Goal: Information Seeking & Learning: Learn about a topic

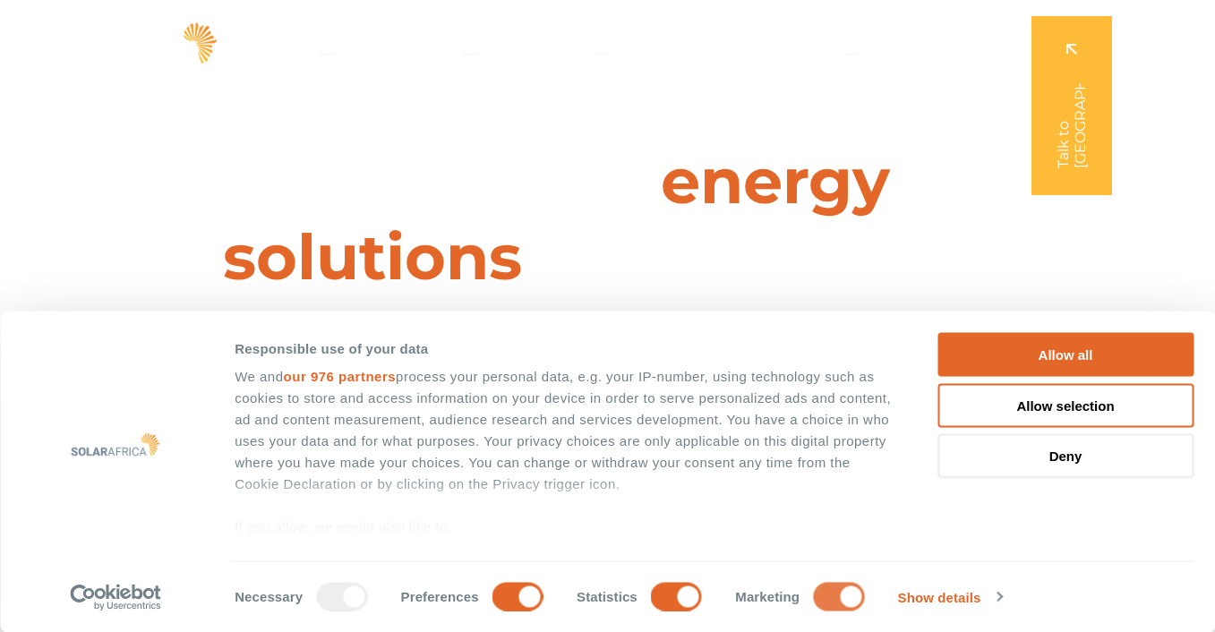
click at [820, 600] on input "Marketing" at bounding box center [838, 596] width 51 height 29
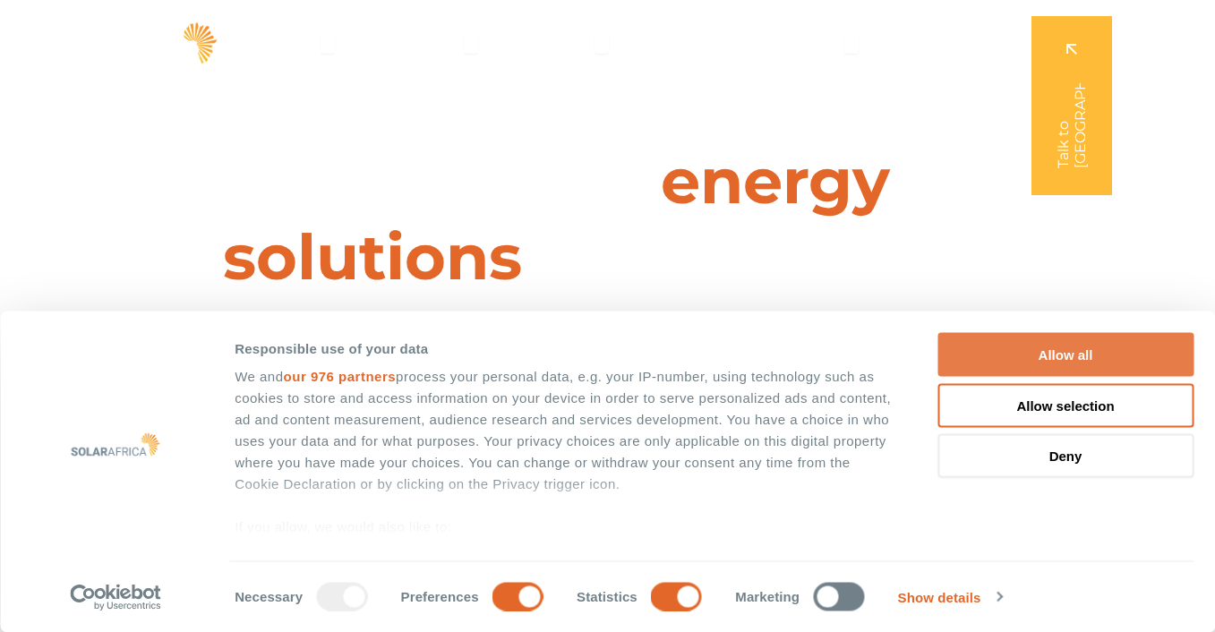
click at [1072, 374] on button "Allow all" at bounding box center [1065, 355] width 256 height 44
checkbox input "true"
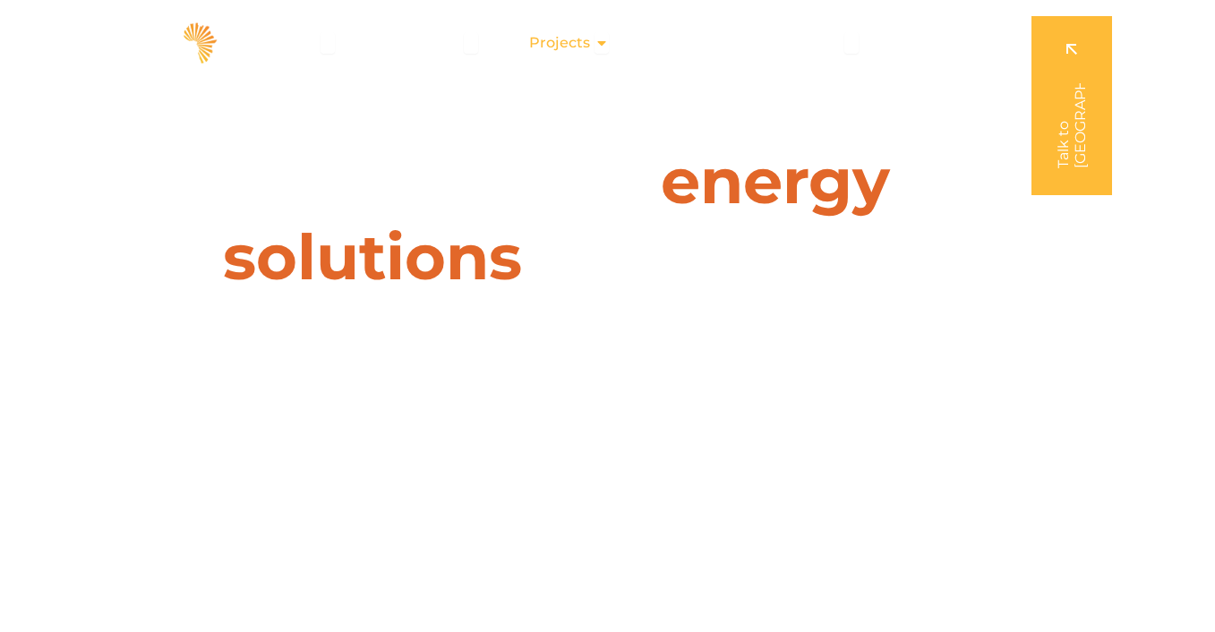
click at [551, 38] on span "Projects" at bounding box center [559, 42] width 61 height 21
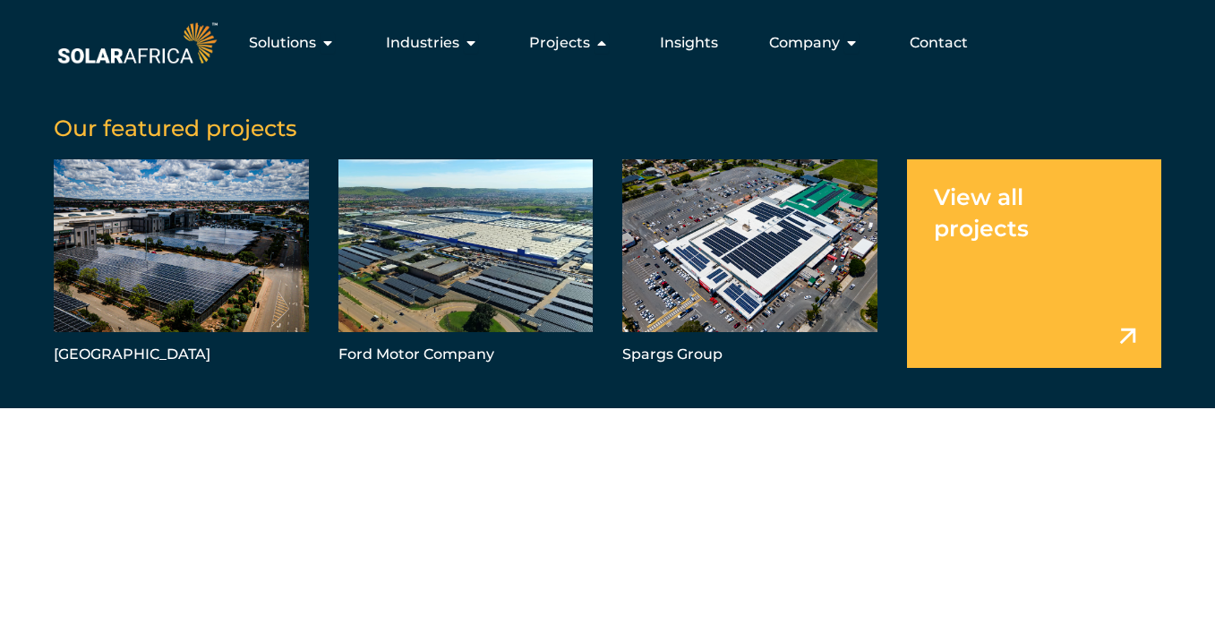
click at [1020, 304] on link "Menu" at bounding box center [1034, 263] width 255 height 209
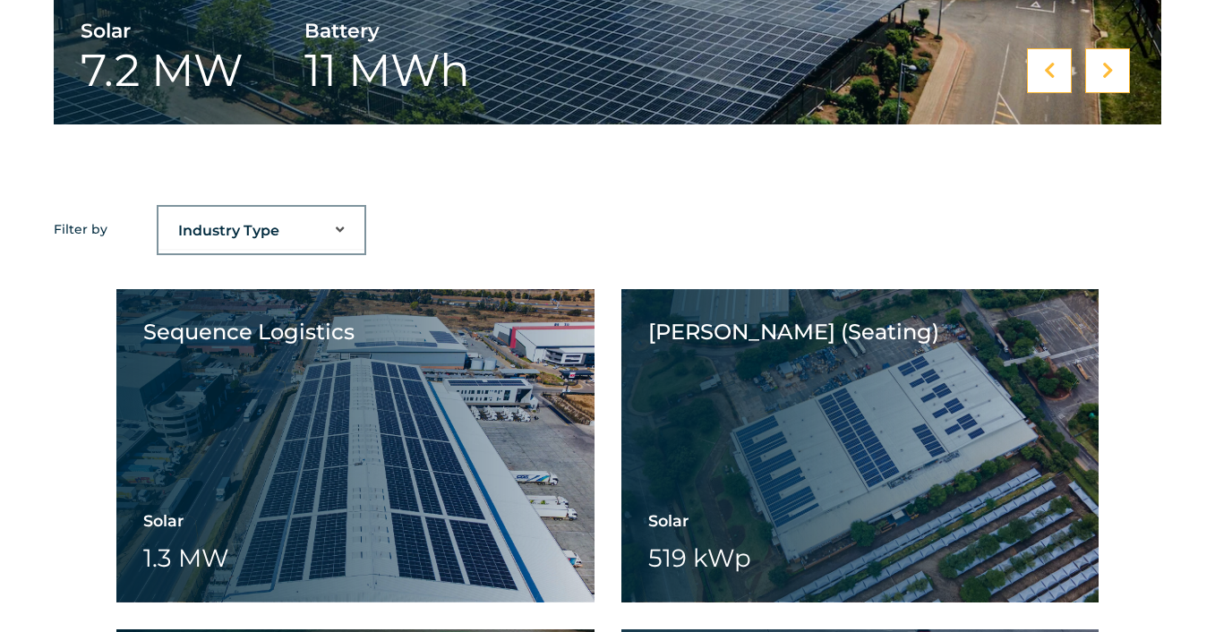
scroll to position [1471, 0]
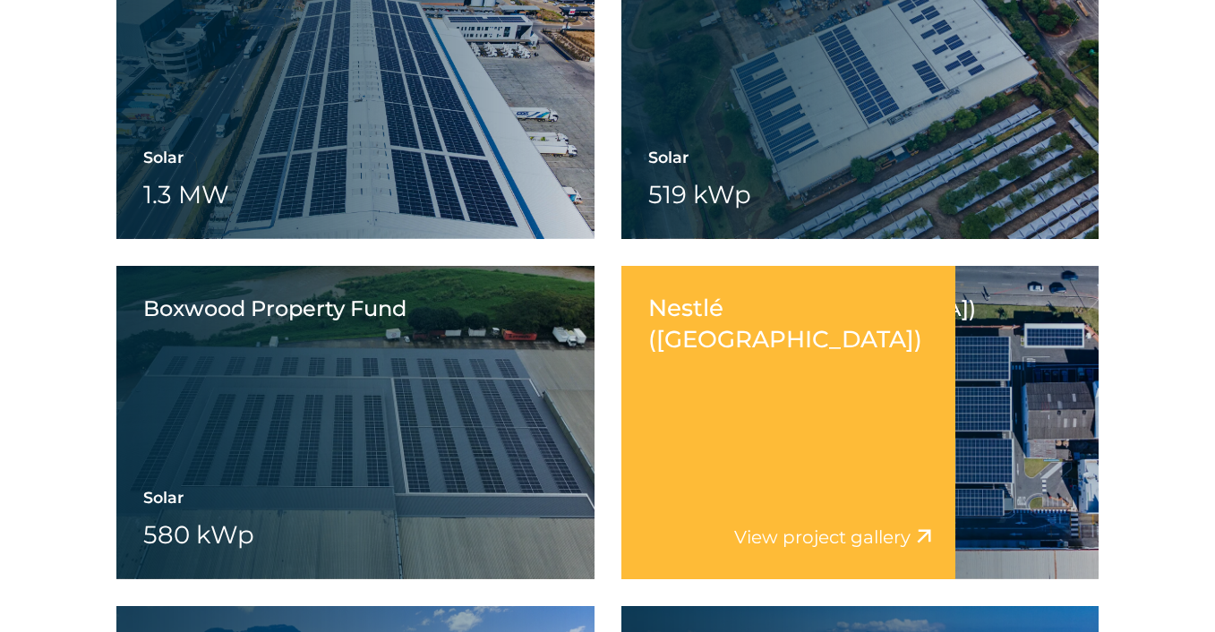
click at [732, 467] on div "Nestlé ([GEOGRAPHIC_DATA]) View project video View project gallery" at bounding box center [788, 422] width 334 height 313
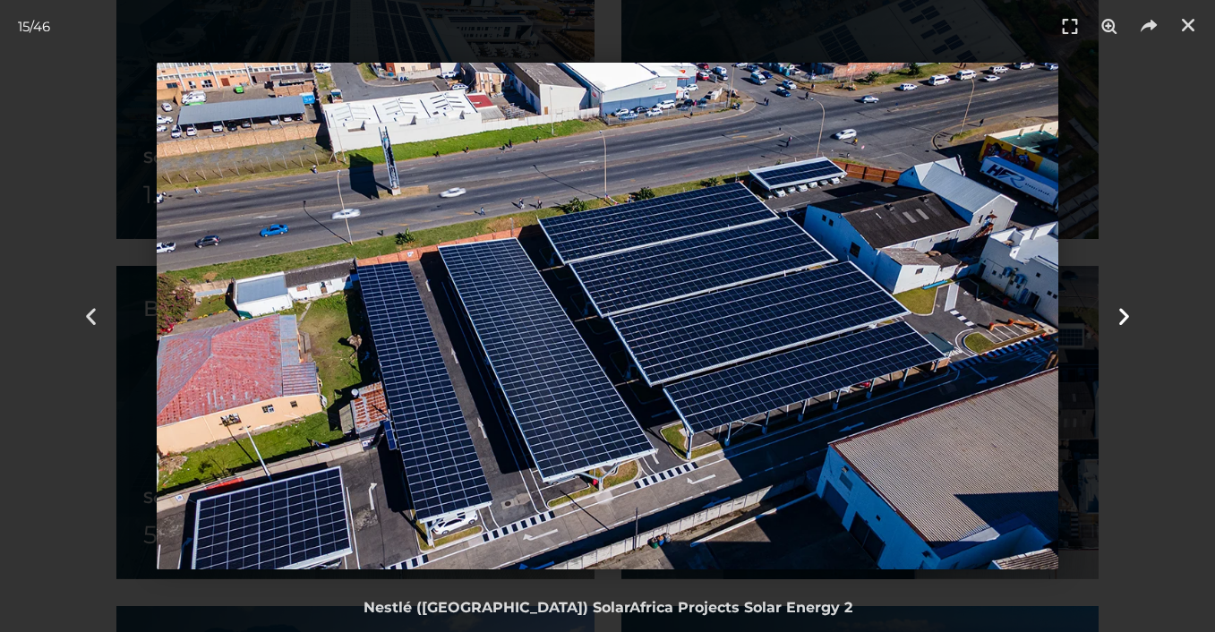
click at [1122, 305] on icon "Next slide" at bounding box center [1124, 316] width 22 height 22
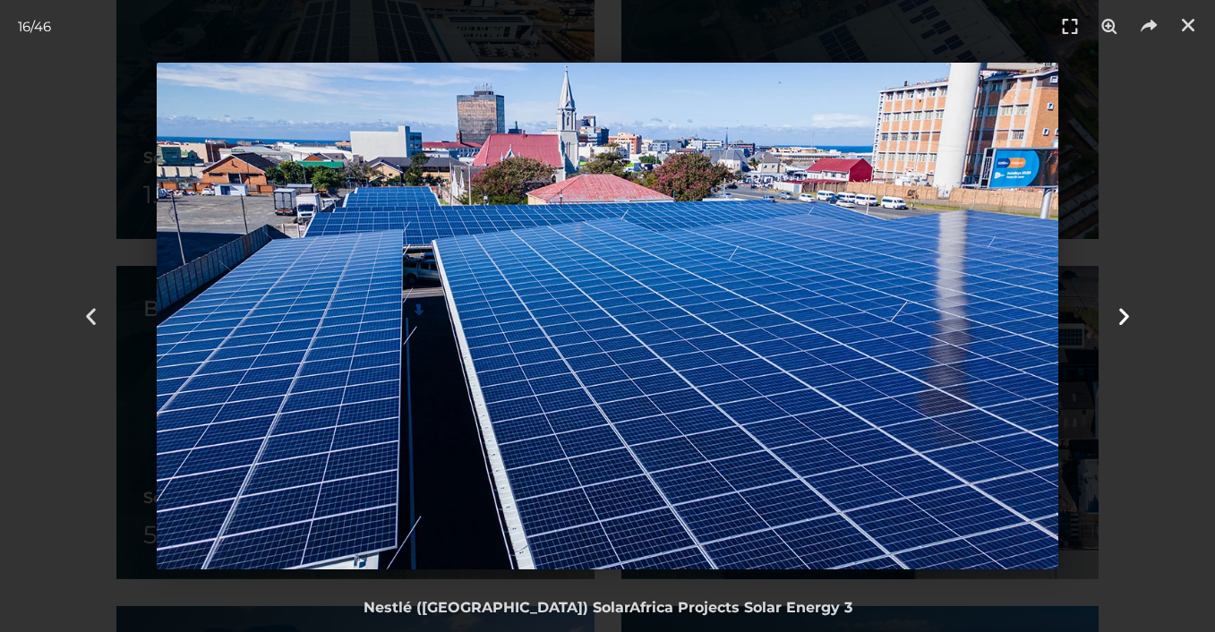
click at [1122, 305] on icon "Next slide" at bounding box center [1124, 316] width 22 height 22
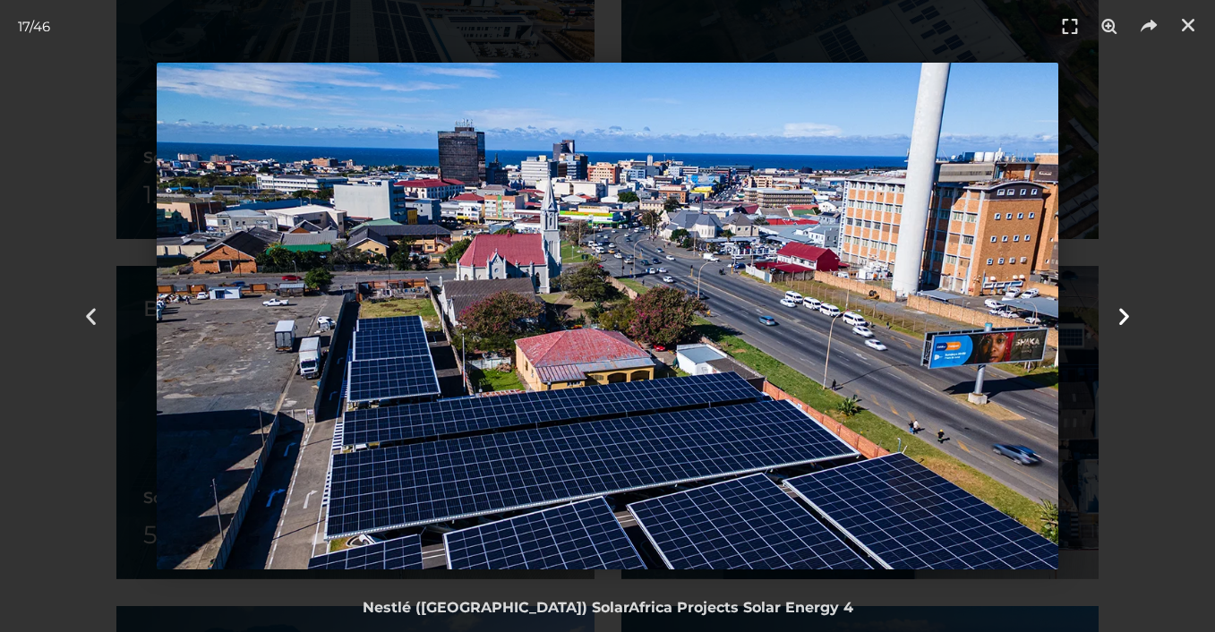
click at [1122, 305] on icon "Next slide" at bounding box center [1124, 316] width 22 height 22
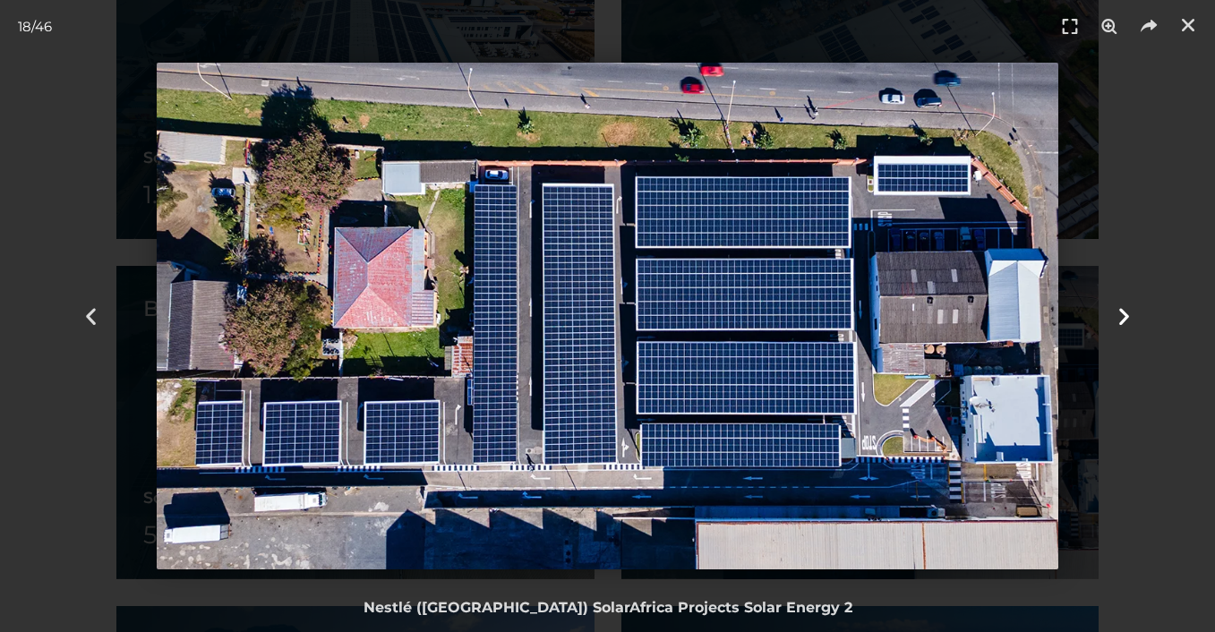
click at [1122, 305] on icon "Next slide" at bounding box center [1124, 316] width 22 height 22
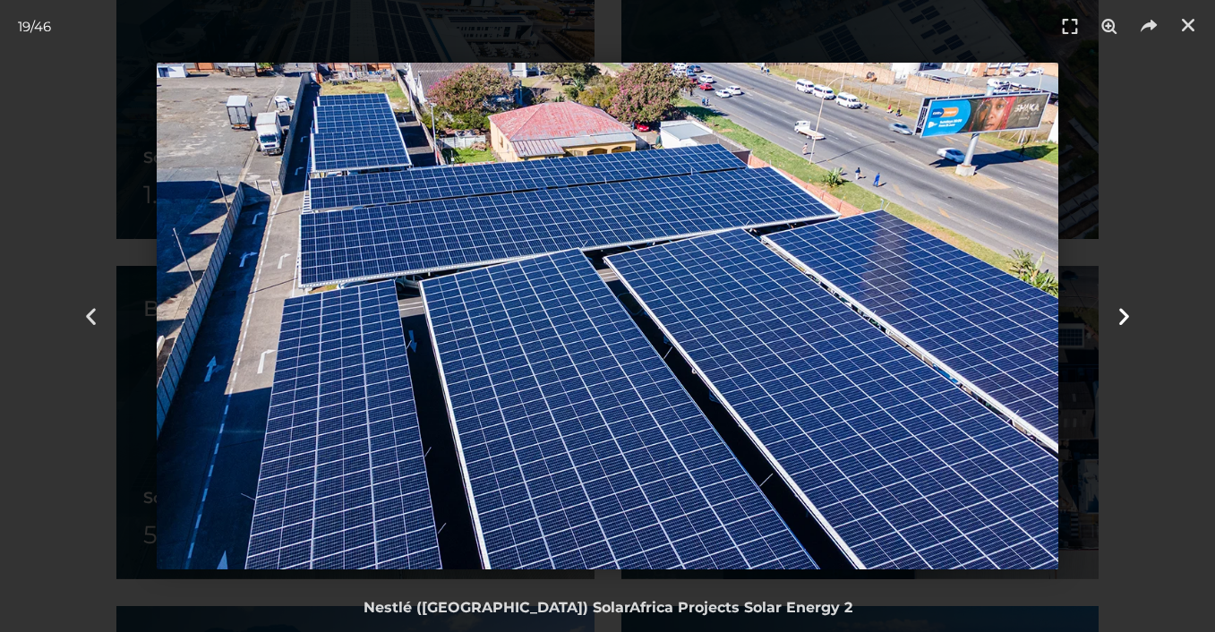
click at [1122, 305] on icon "Next slide" at bounding box center [1124, 316] width 22 height 22
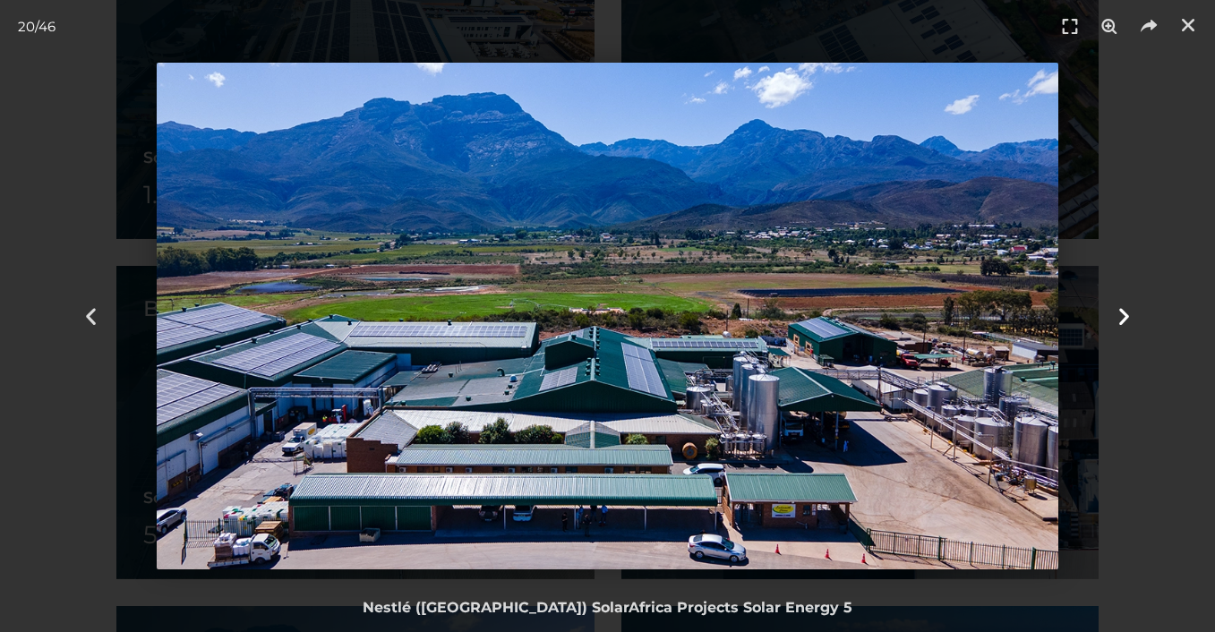
click at [1122, 305] on icon "Next slide" at bounding box center [1124, 316] width 22 height 22
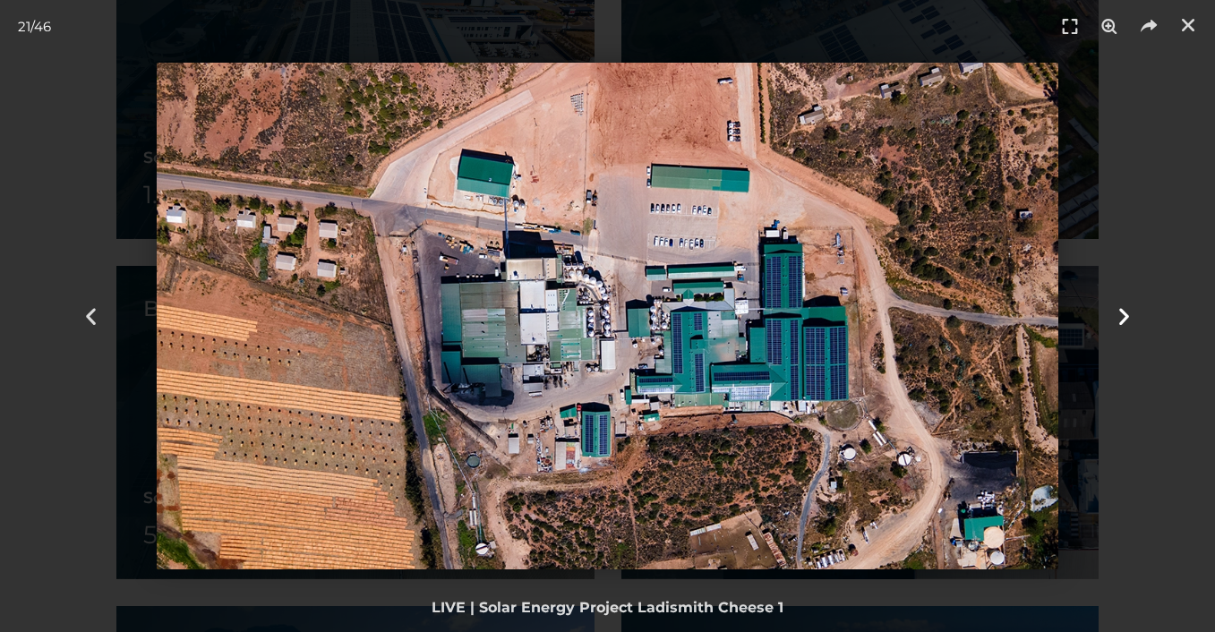
click at [1122, 305] on icon "Next slide" at bounding box center [1124, 316] width 22 height 22
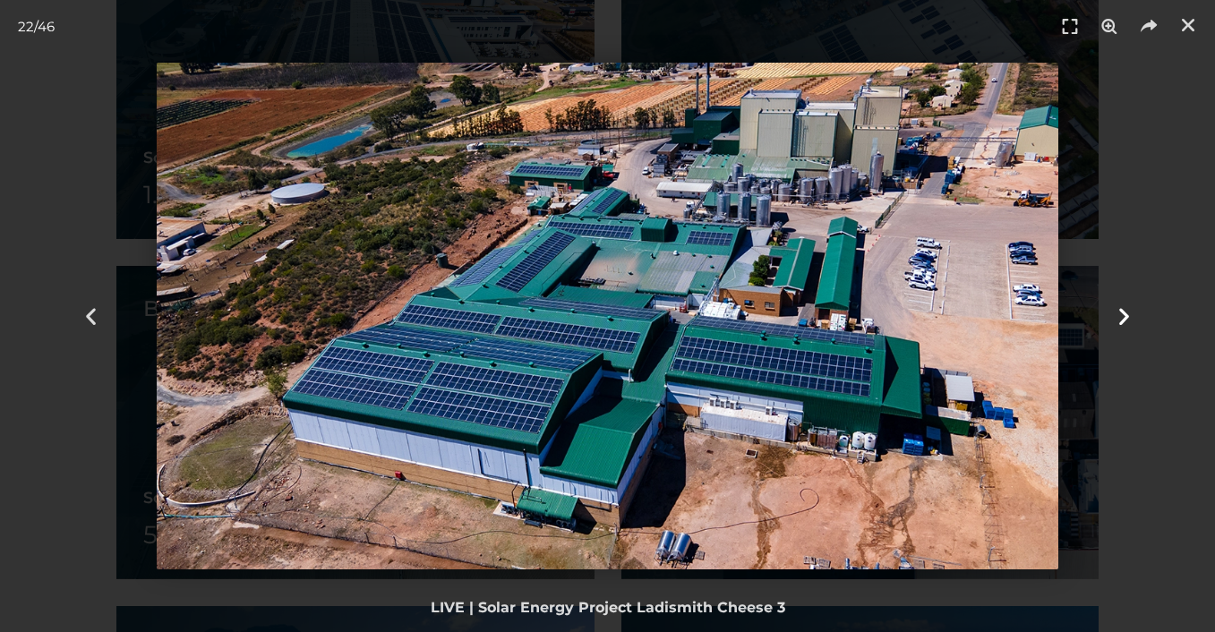
click at [1122, 305] on icon "Next slide" at bounding box center [1124, 316] width 22 height 22
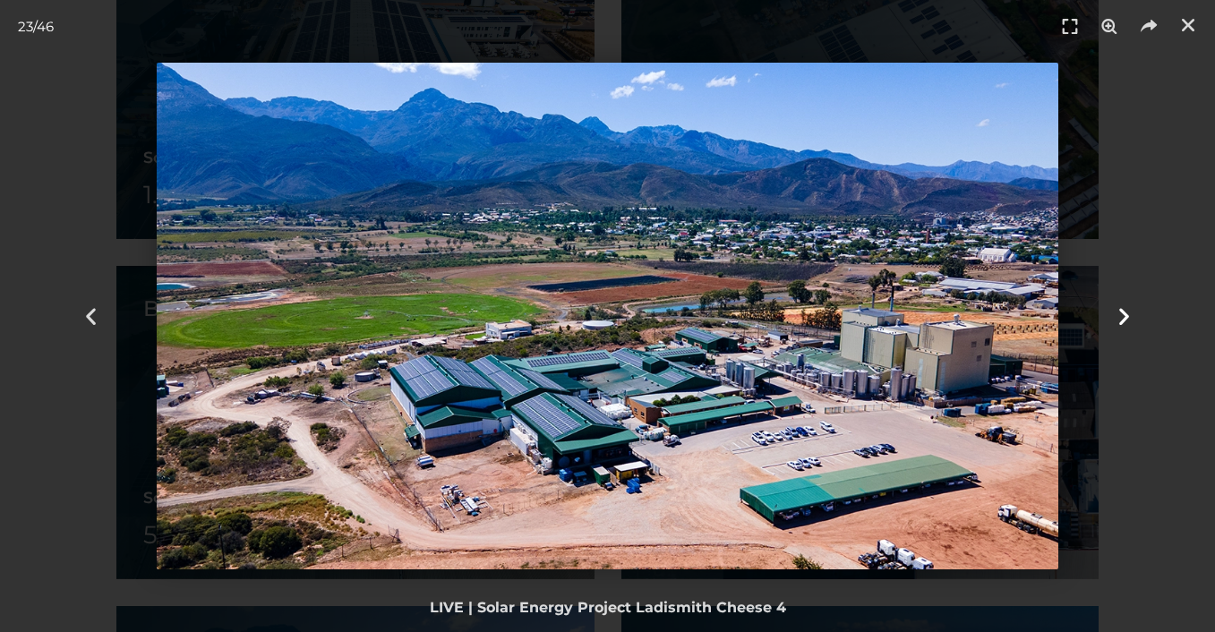
click at [1122, 305] on icon "Next slide" at bounding box center [1124, 316] width 22 height 22
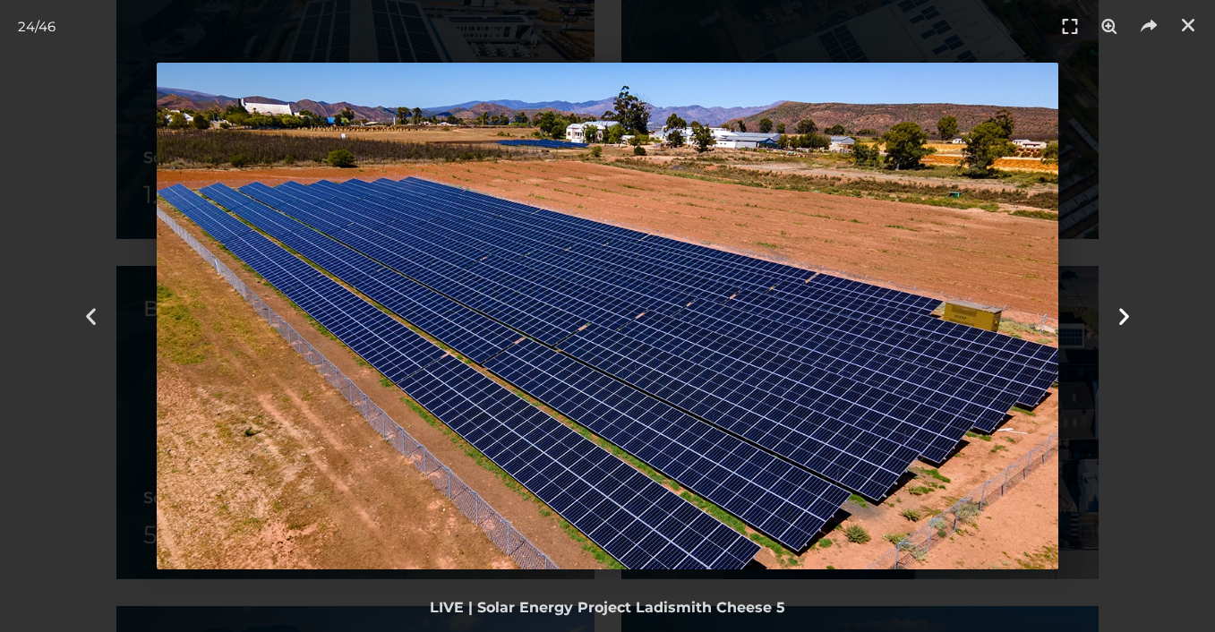
click at [1122, 305] on icon "Next slide" at bounding box center [1124, 316] width 22 height 22
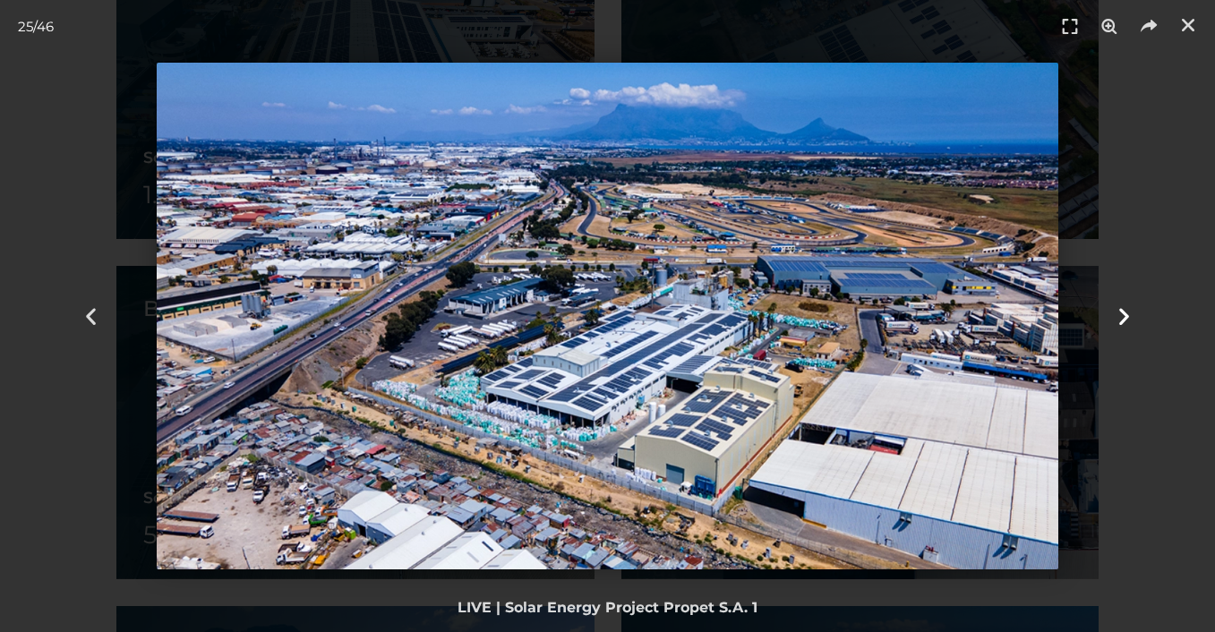
click at [1122, 305] on icon "Next slide" at bounding box center [1124, 316] width 22 height 22
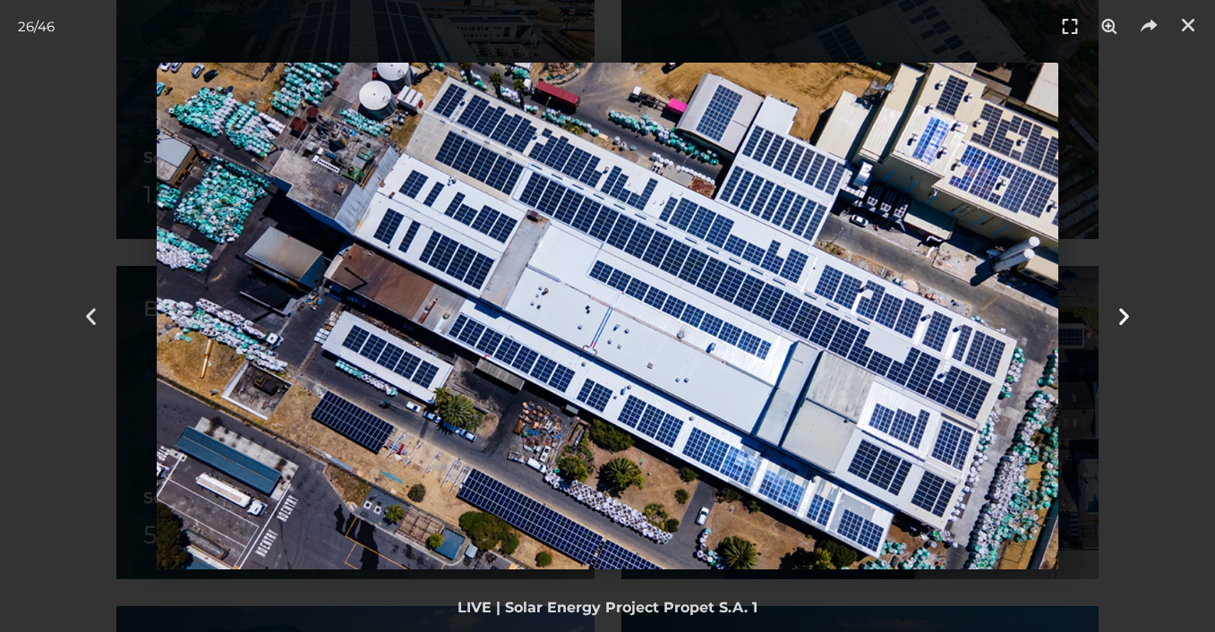
click at [1122, 305] on icon "Next slide" at bounding box center [1124, 316] width 22 height 22
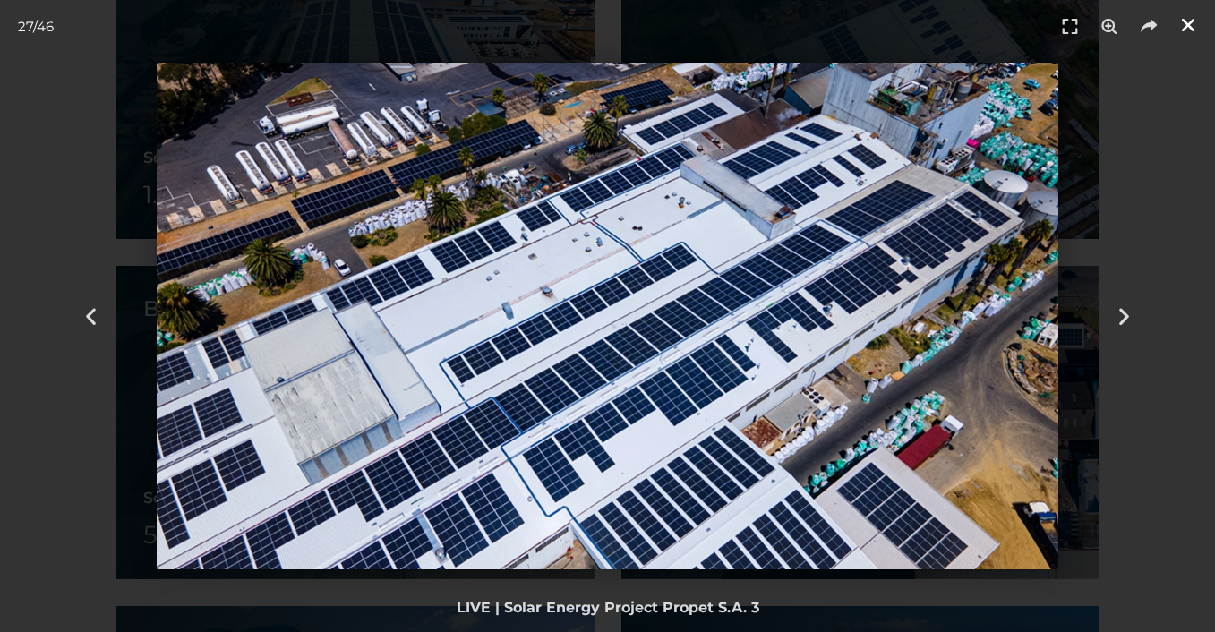
click at [1191, 31] on icon "Close (Esc)" at bounding box center [1188, 25] width 18 height 18
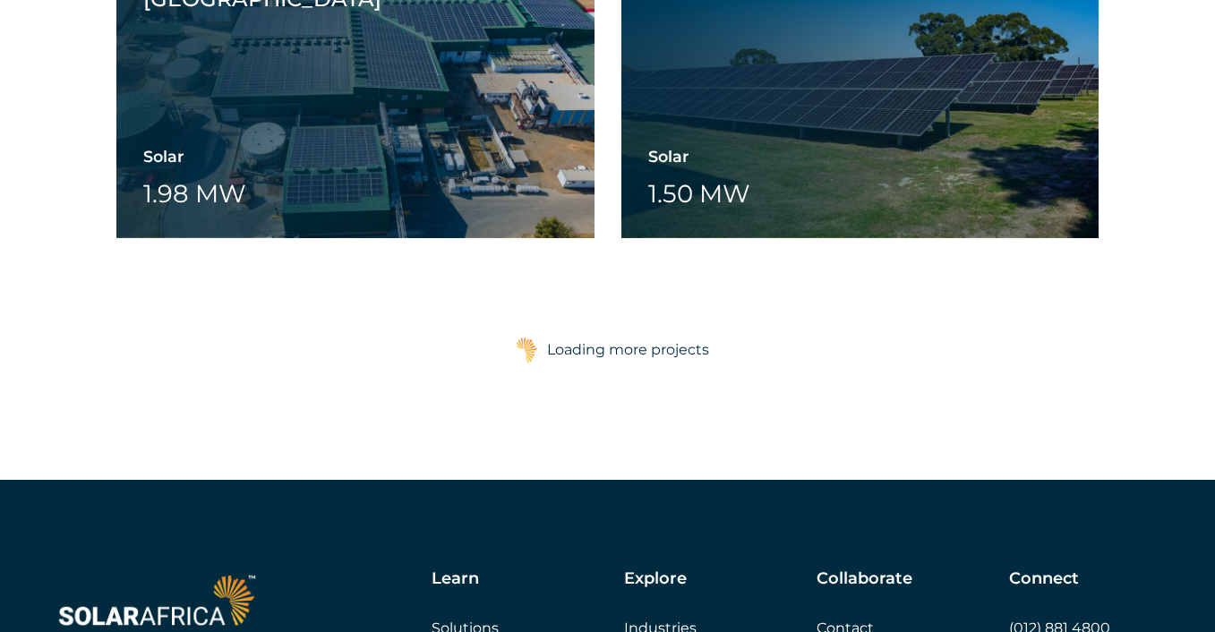
scroll to position [4571, 0]
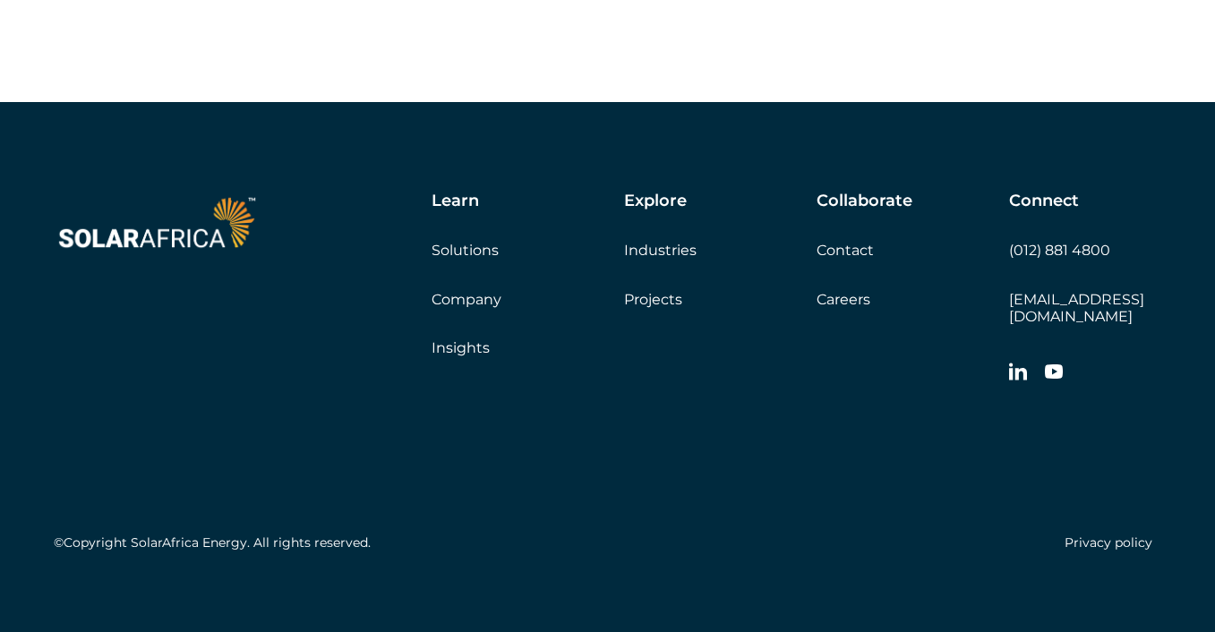
click at [1015, 372] on div at bounding box center [1018, 374] width 18 height 36
click at [1015, 365] on div at bounding box center [1018, 374] width 18 height 36
click at [1013, 363] on icon at bounding box center [1018, 372] width 18 height 18
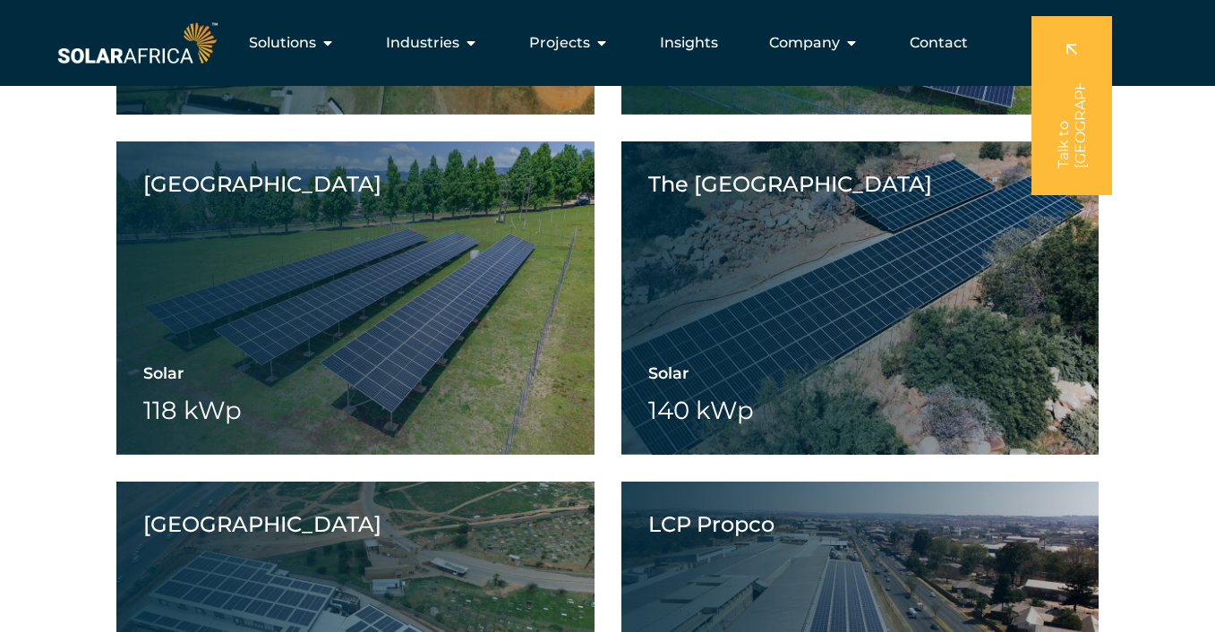
scroll to position [7691, 0]
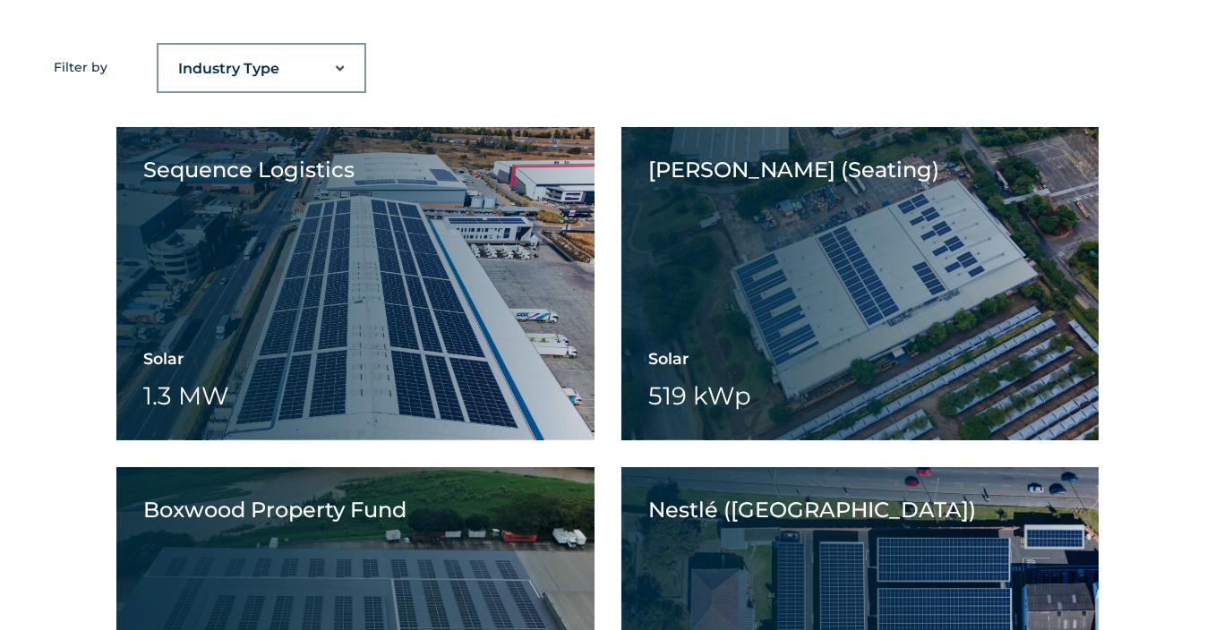
scroll to position [1452, 0]
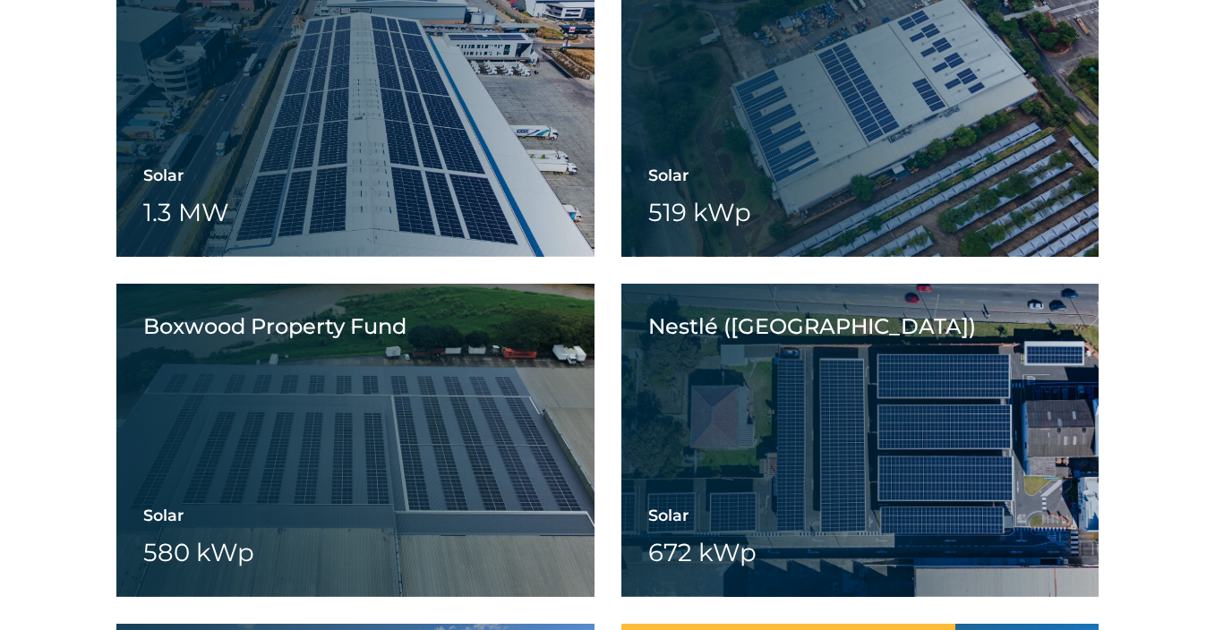
click at [719, 427] on div "Nestlé ([GEOGRAPHIC_DATA]) View project video View project gallery" at bounding box center [788, 440] width 334 height 313
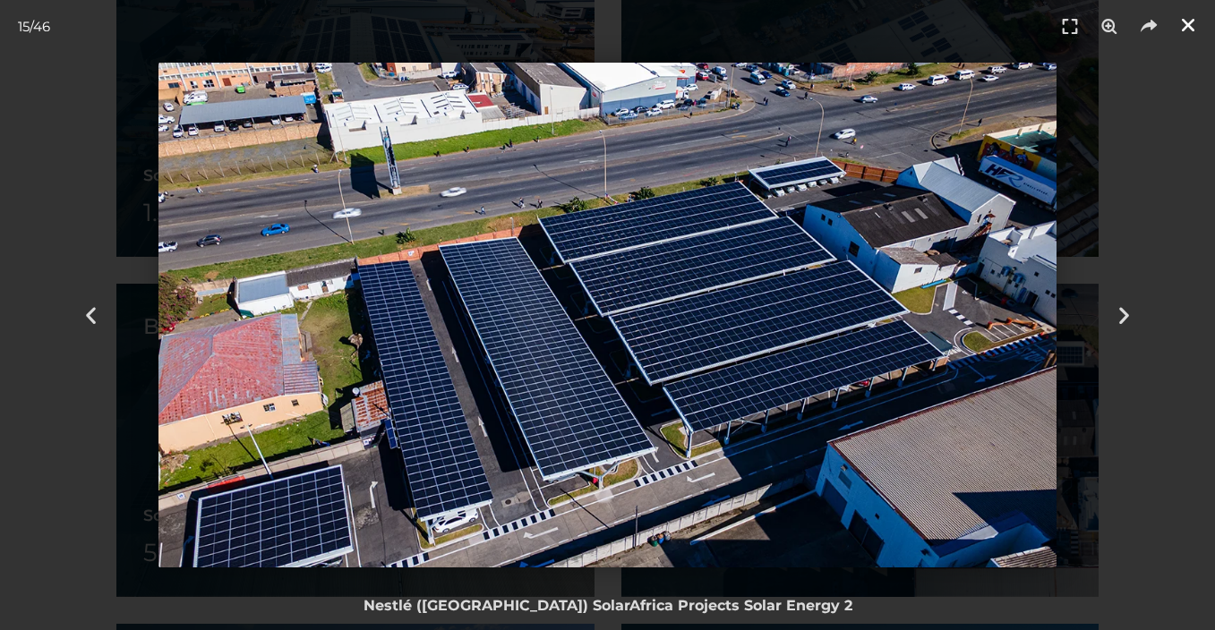
click at [1191, 32] on icon "Close (Esc)" at bounding box center [1188, 25] width 18 height 18
